Goal: Information Seeking & Learning: Learn about a topic

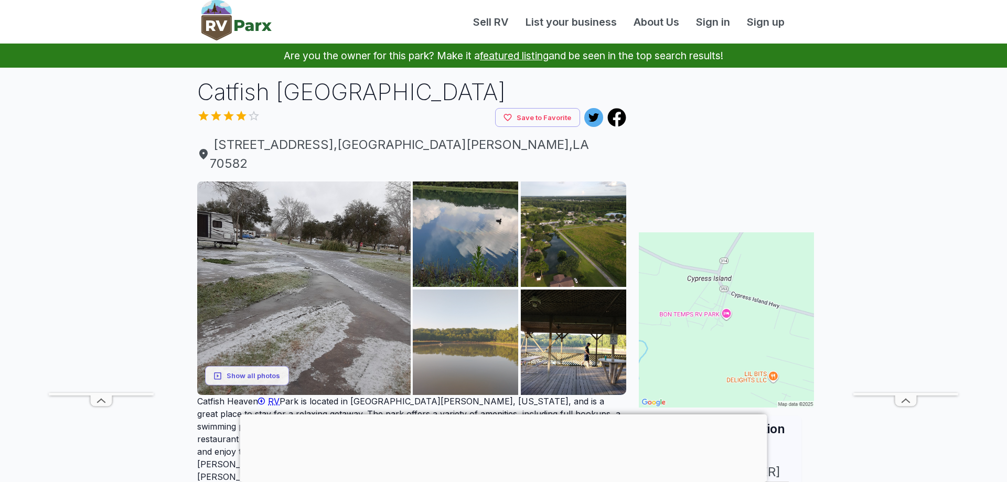
click at [473, 354] on img at bounding box center [465, 341] width 105 height 105
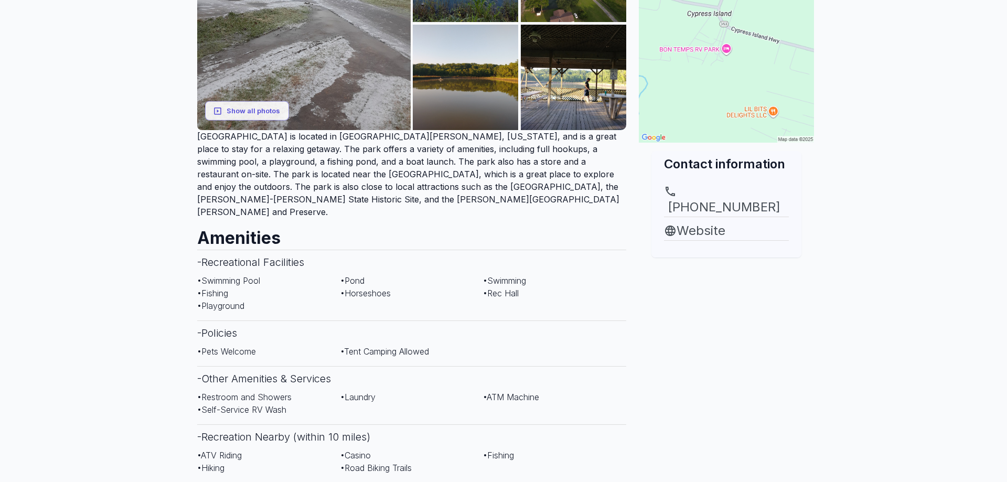
scroll to position [267, 0]
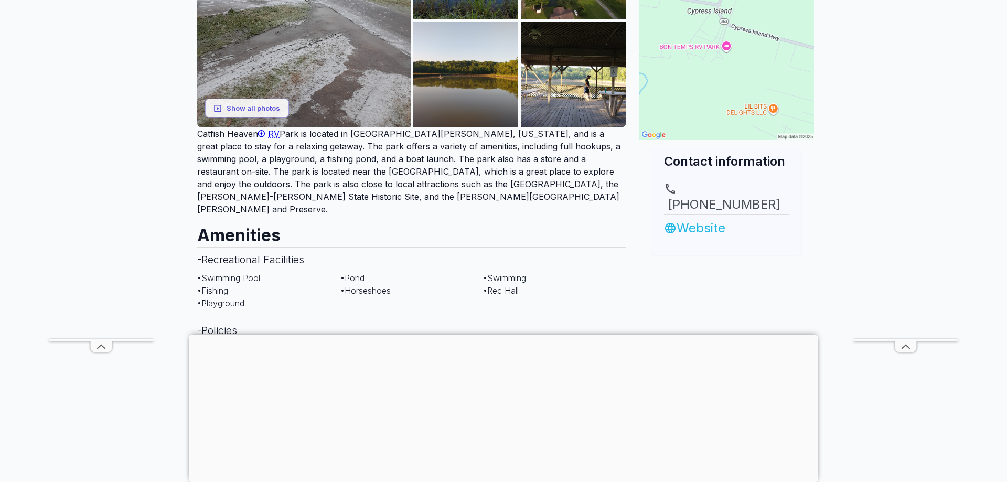
click at [699, 221] on link "Website" at bounding box center [726, 228] width 125 height 19
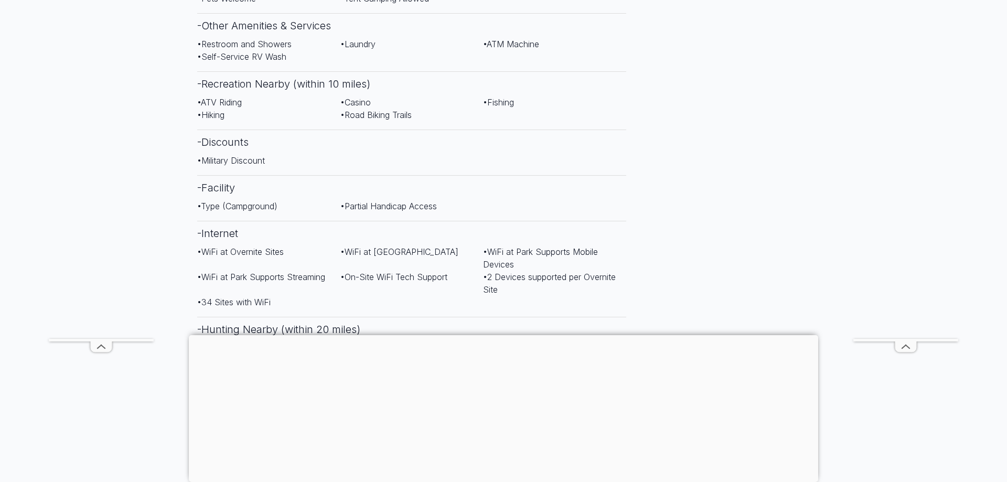
scroll to position [588, 0]
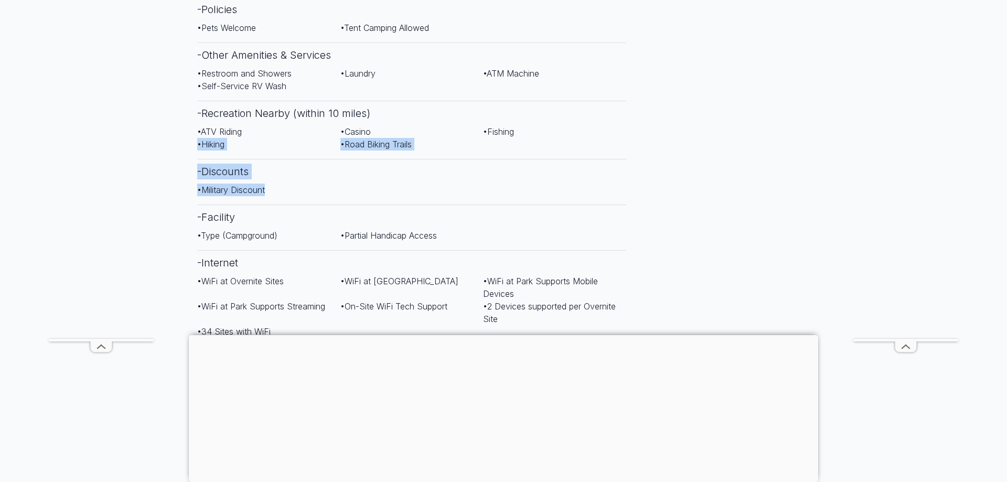
drag, startPoint x: 502, startPoint y: 165, endPoint x: 566, endPoint y: 93, distance: 96.5
click at [566, 93] on div "Amenities - Recreational Facilities • Swimming Pool • Pond • Swimming • Fishing…" at bounding box center [411, 214] width 429 height 639
